Goal: Navigation & Orientation: Go to known website

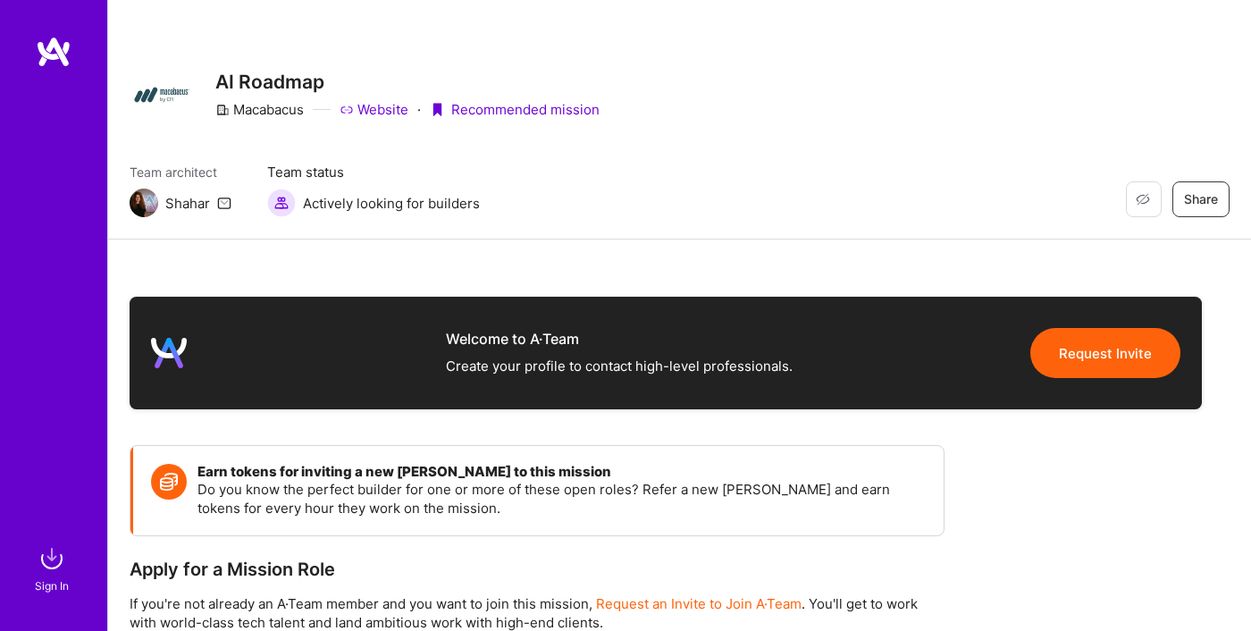
scroll to position [540, 0]
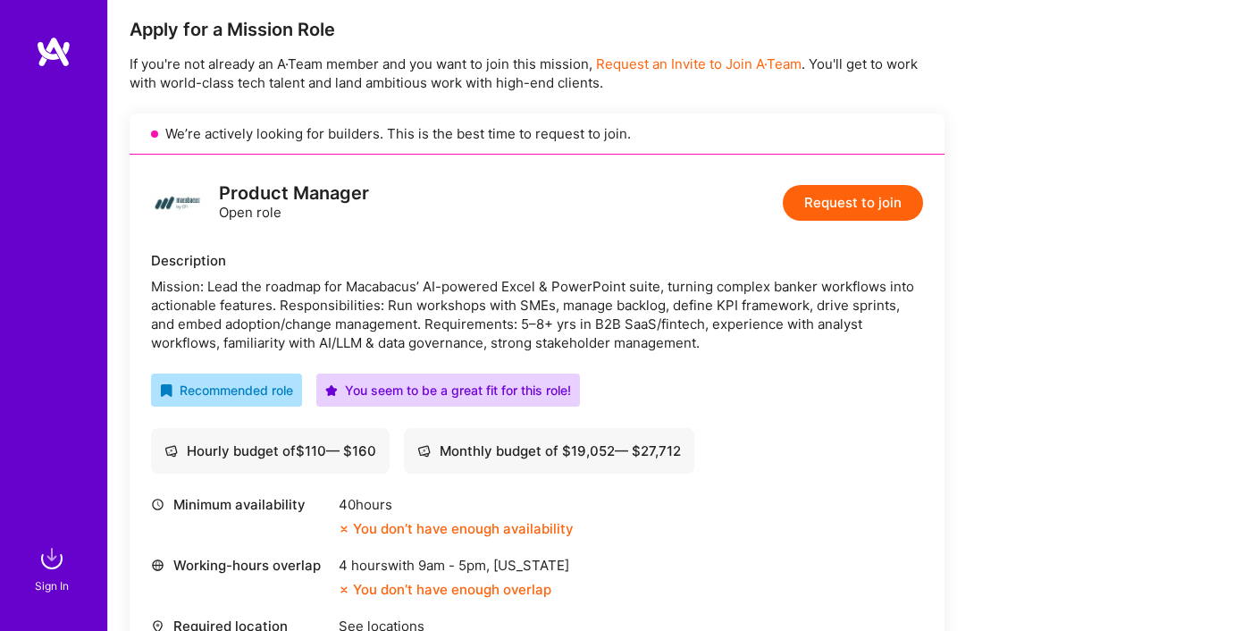
click at [55, 53] on img at bounding box center [54, 52] width 36 height 32
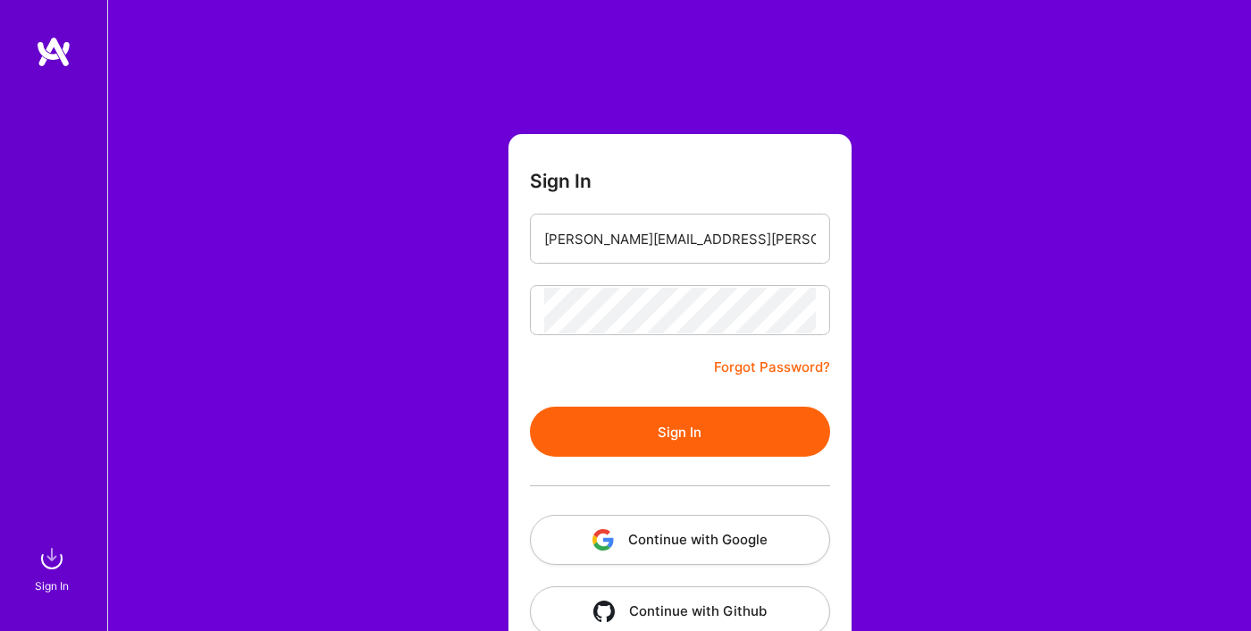
click at [602, 415] on button "Sign In" at bounding box center [680, 432] width 300 height 50
